Goal: Entertainment & Leisure: Consume media (video, audio)

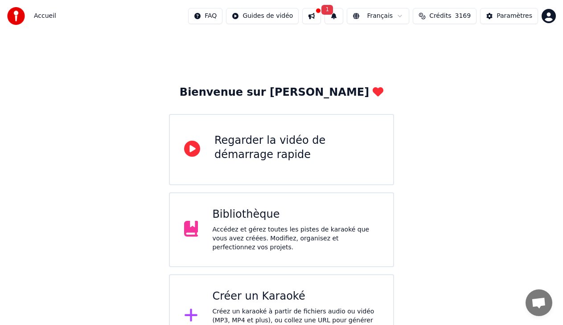
click at [256, 231] on div "Accédez et gérez toutes les pistes de karaoké que vous avez créées. Modifiez, o…" at bounding box center [295, 238] width 167 height 27
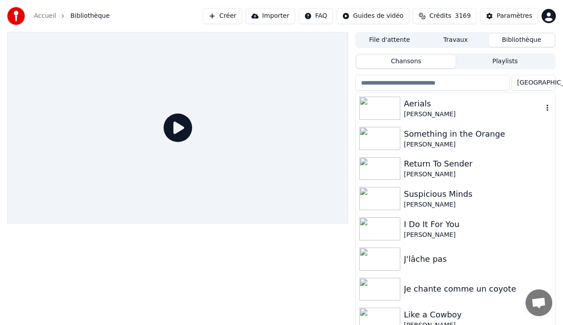
click at [408, 111] on div "[PERSON_NAME]" at bounding box center [473, 114] width 139 height 9
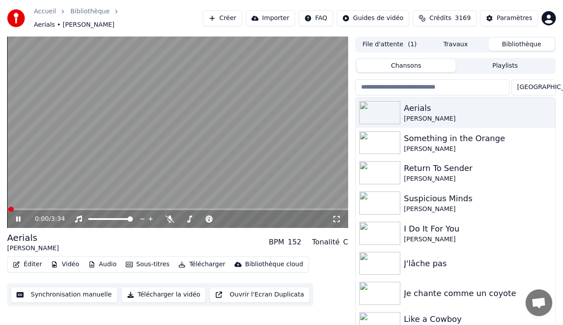
click at [179, 148] on video at bounding box center [177, 133] width 341 height 192
click at [191, 114] on video at bounding box center [177, 133] width 341 height 192
click at [192, 133] on video at bounding box center [177, 133] width 341 height 192
click at [16, 216] on icon at bounding box center [18, 219] width 5 height 6
click at [7, 207] on span at bounding box center [9, 209] width 5 height 5
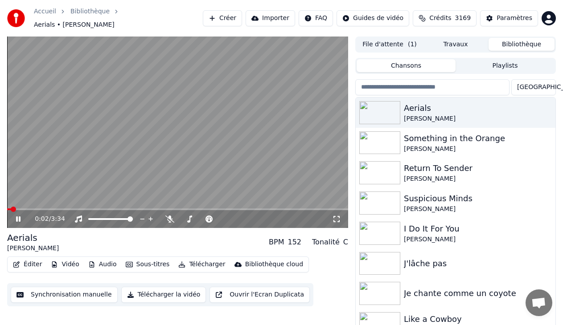
click at [336, 216] on icon at bounding box center [336, 219] width 9 height 7
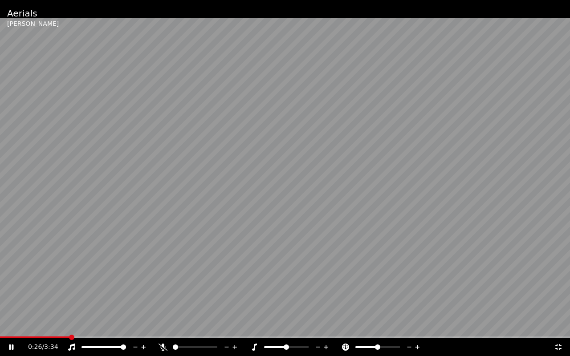
click at [69, 325] on span at bounding box center [71, 337] width 5 height 5
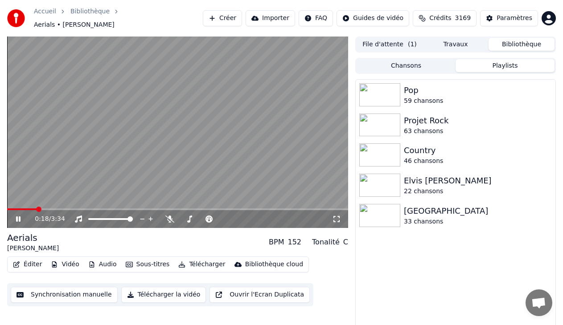
click at [488, 65] on button "Playlists" at bounding box center [504, 65] width 99 height 13
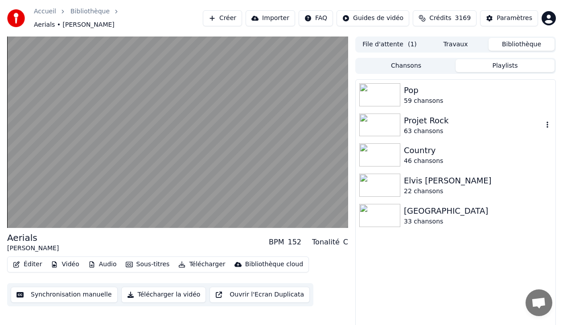
click at [384, 121] on img at bounding box center [379, 125] width 41 height 23
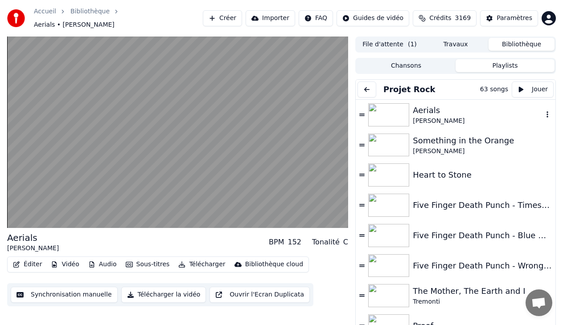
click at [404, 115] on img at bounding box center [388, 114] width 41 height 23
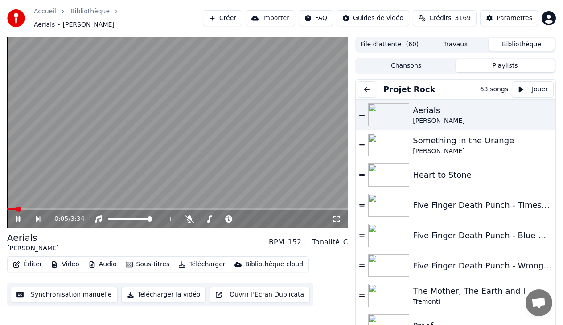
click at [336, 216] on icon at bounding box center [336, 219] width 9 height 7
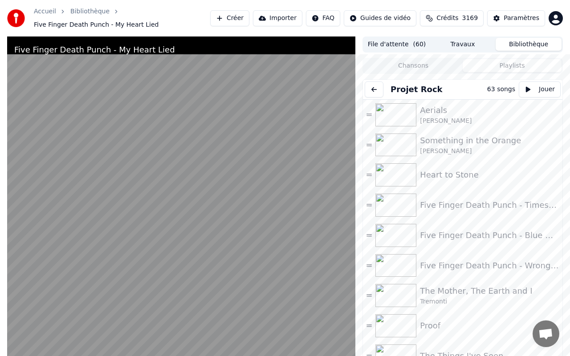
click at [271, 163] on video at bounding box center [181, 215] width 348 height 356
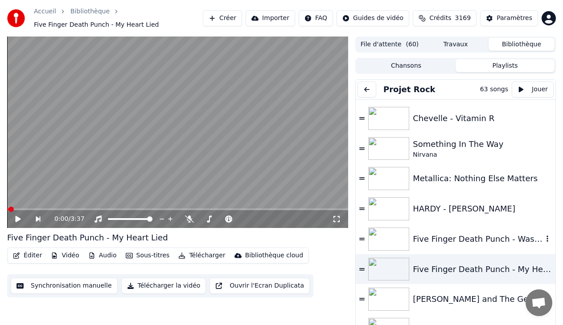
scroll to position [490, 0]
